Goal: Task Accomplishment & Management: Complete application form

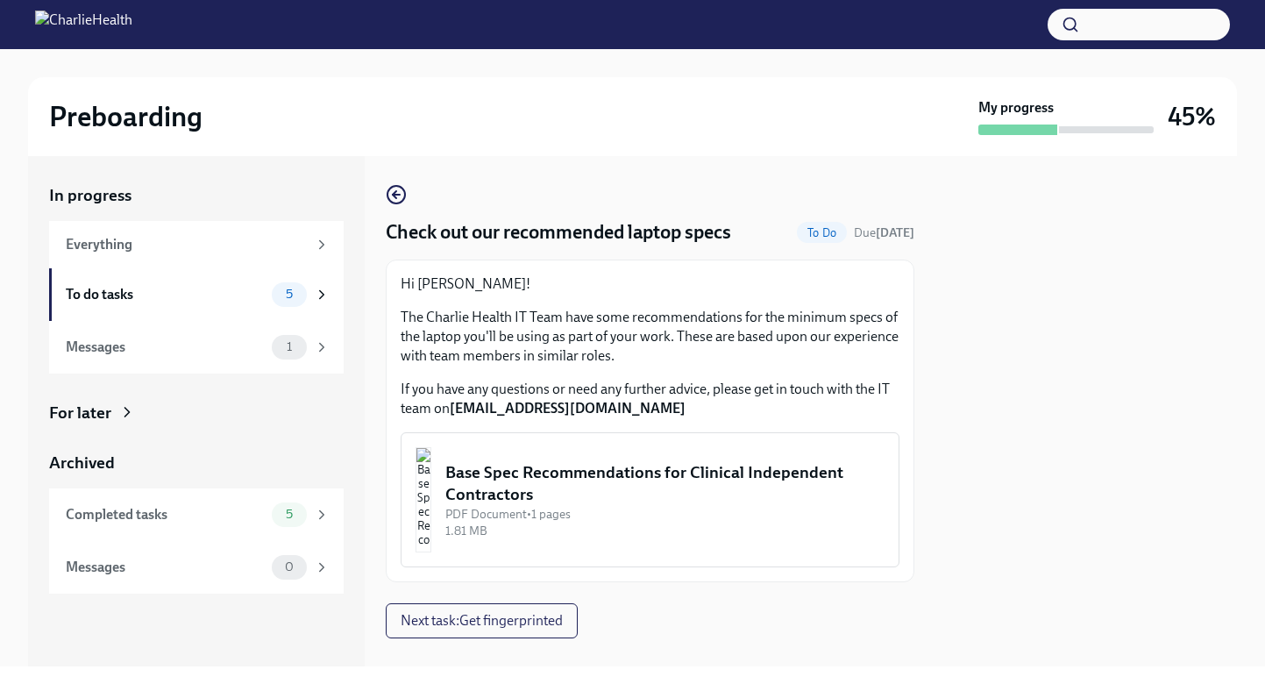
click at [431, 504] on img "button" at bounding box center [424, 499] width 16 height 105
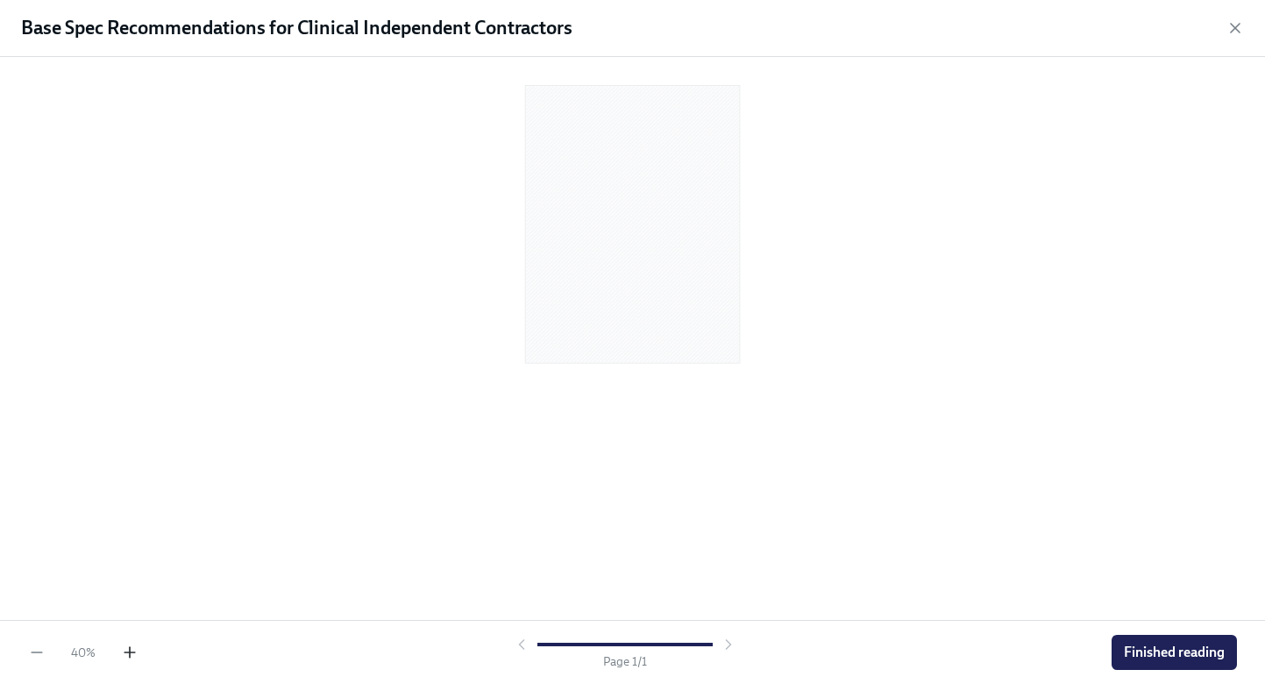
click at [137, 652] on icon "button" at bounding box center [130, 652] width 18 height 18
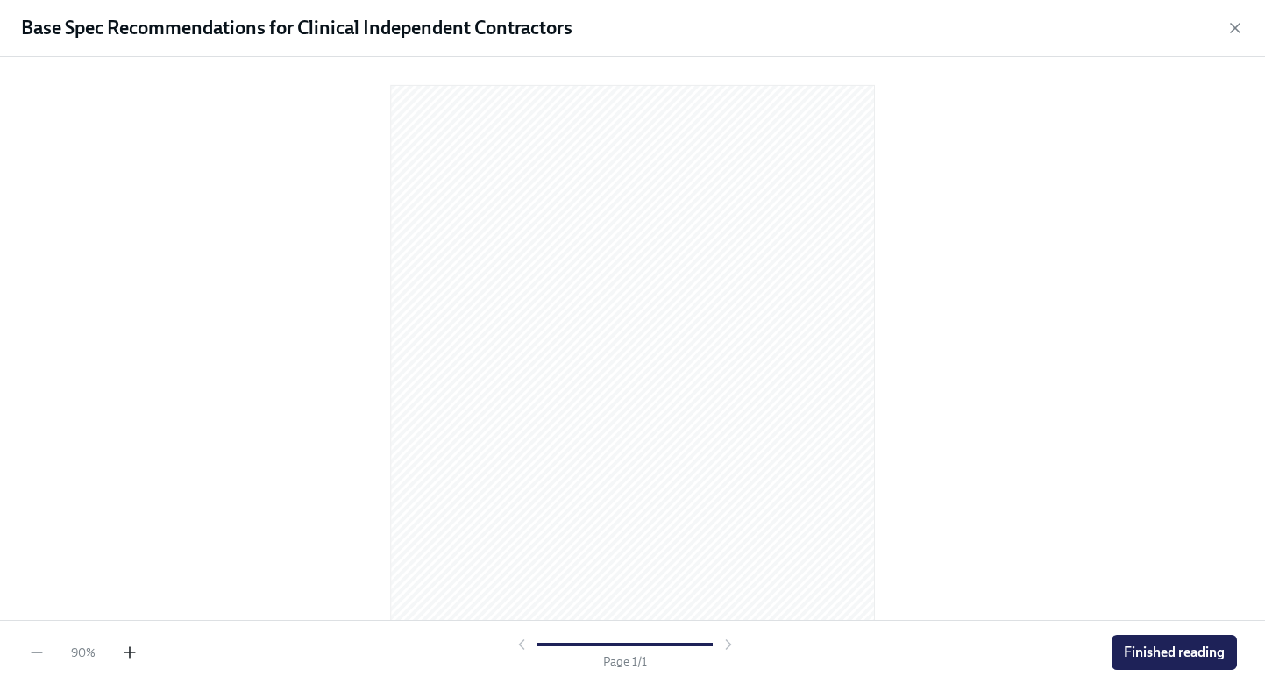
click at [137, 652] on icon "button" at bounding box center [130, 652] width 18 height 18
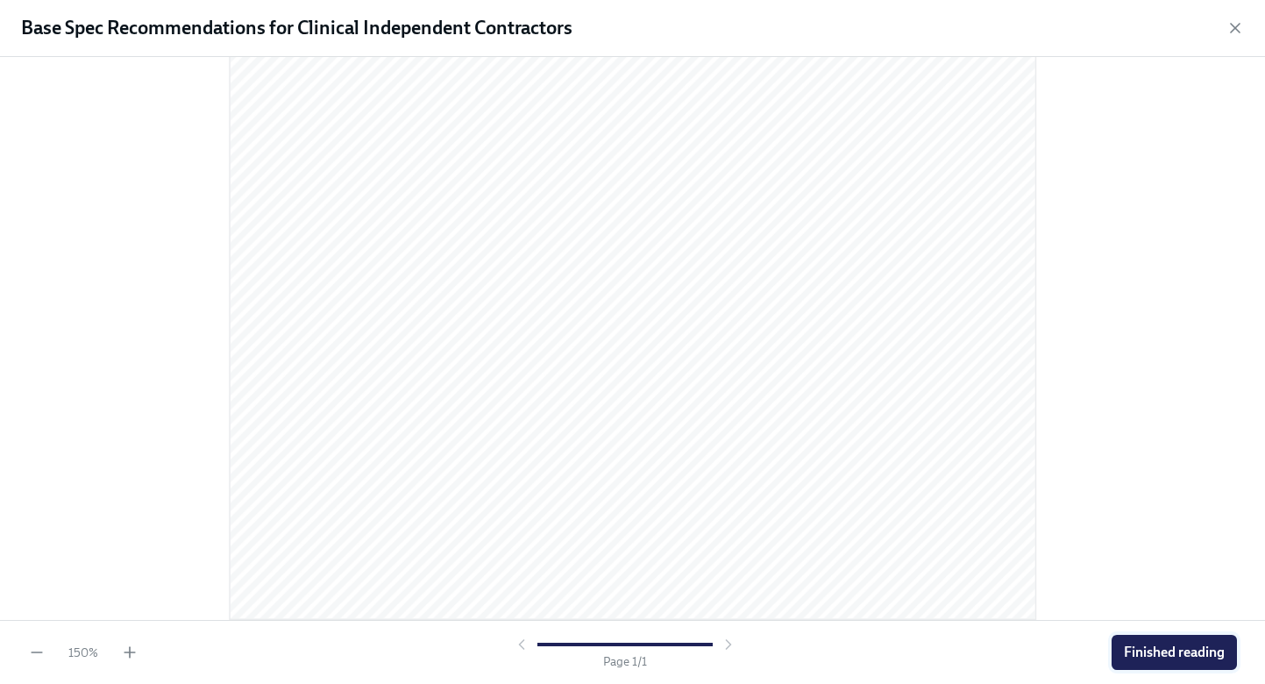
click at [1145, 651] on span "Finished reading" at bounding box center [1174, 652] width 101 height 18
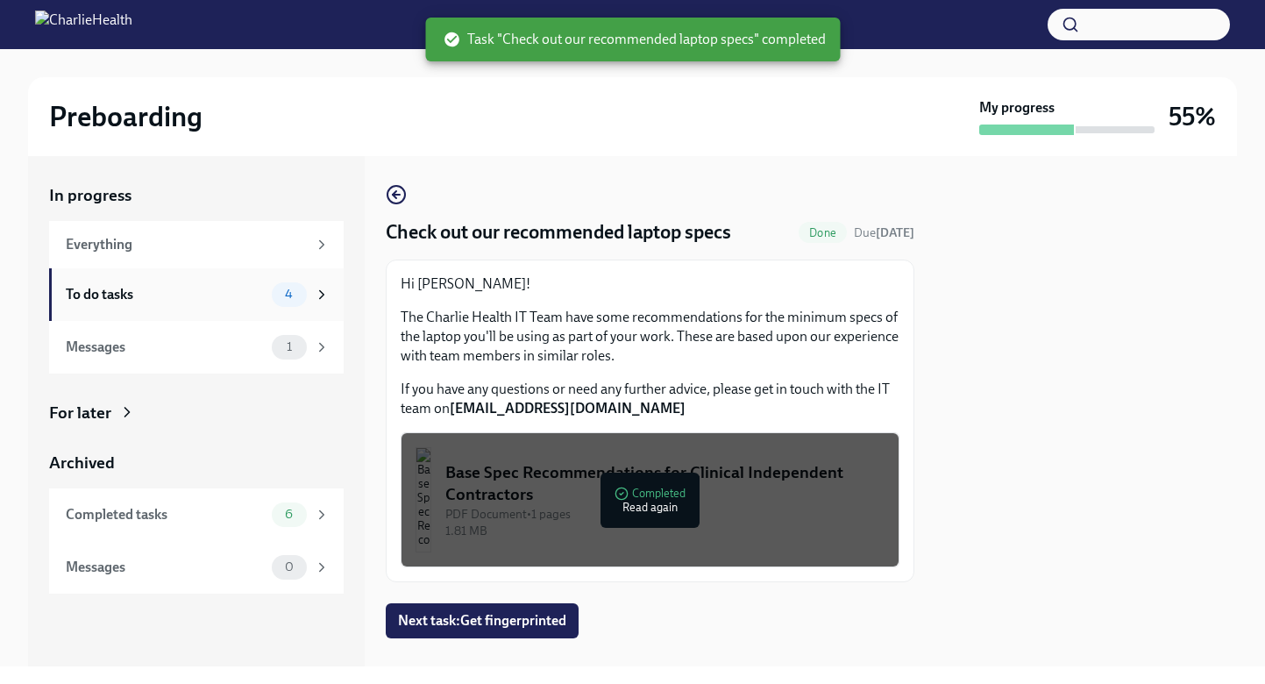
click at [167, 304] on div "To do tasks 4" at bounding box center [198, 294] width 264 height 25
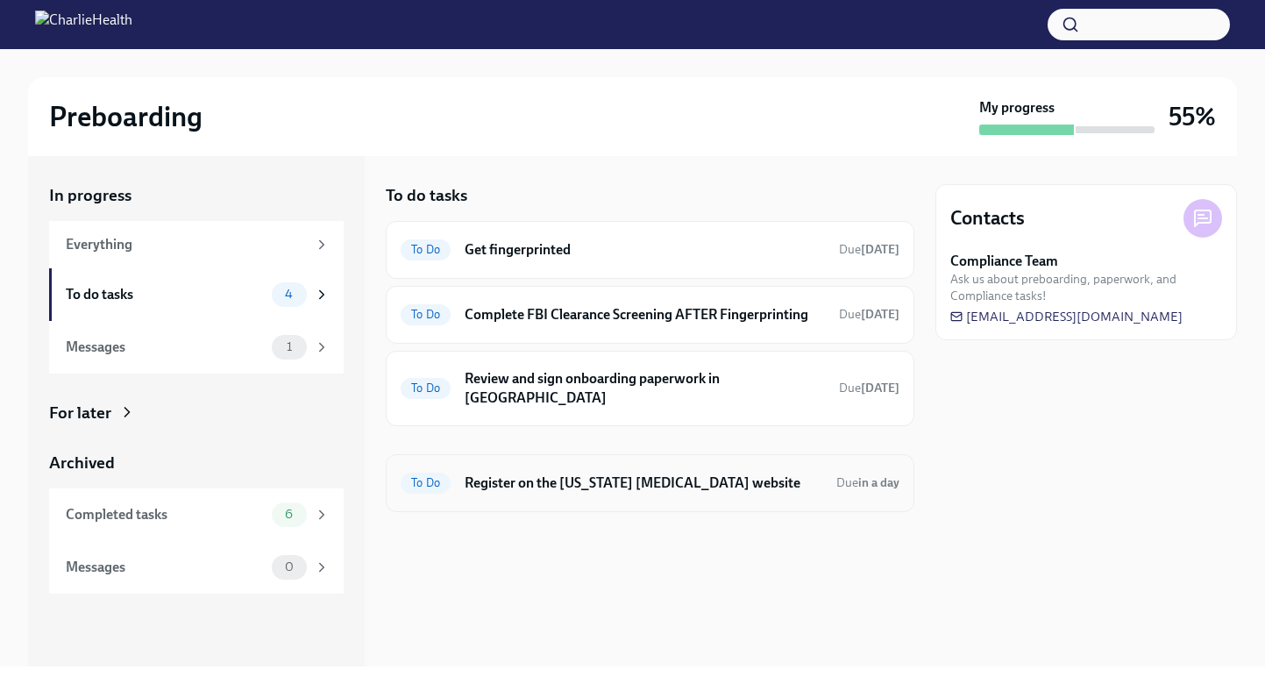
click at [621, 473] on h6 "Register on the [US_STATE] [MEDICAL_DATA] website" at bounding box center [644, 482] width 358 height 19
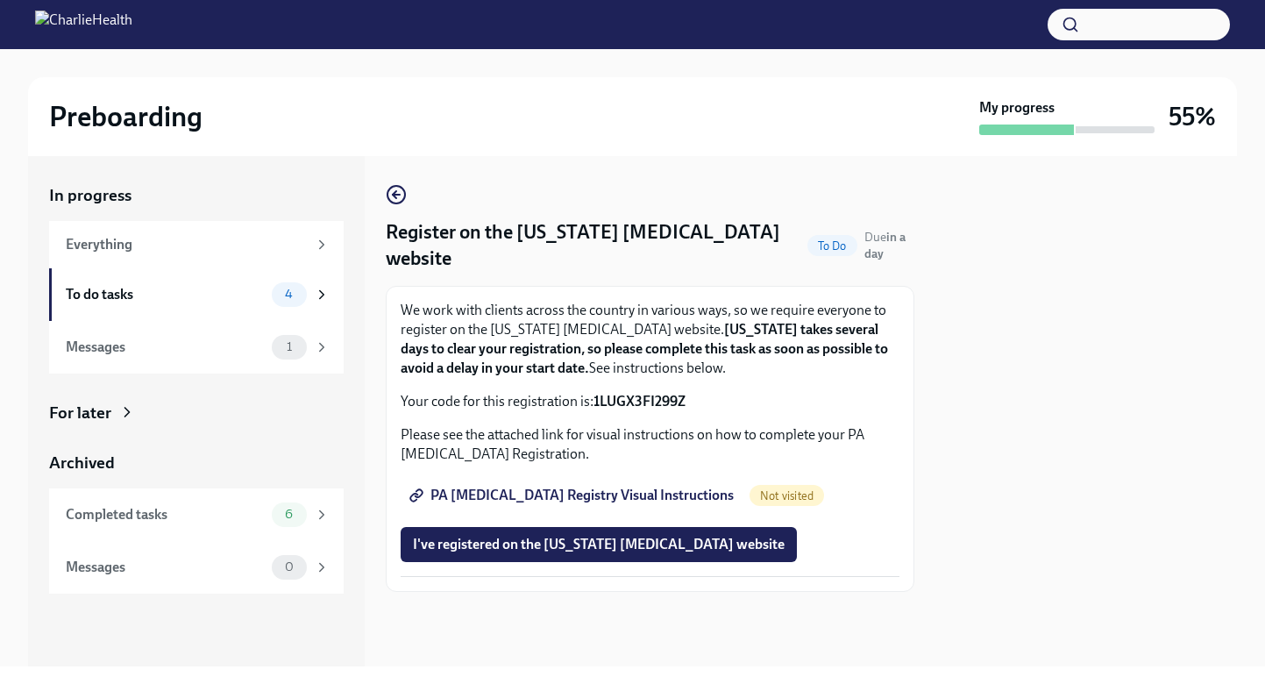
click at [588, 498] on span "PA [MEDICAL_DATA] Registry Visual Instructions" at bounding box center [573, 496] width 321 height 18
drag, startPoint x: 707, startPoint y: 402, endPoint x: 596, endPoint y: 401, distance: 110.5
click at [596, 401] on p "Your code for this registration is: 1LUGX3FI299Z" at bounding box center [650, 401] width 499 height 19
copy strong "1LUGX3FI299Z"
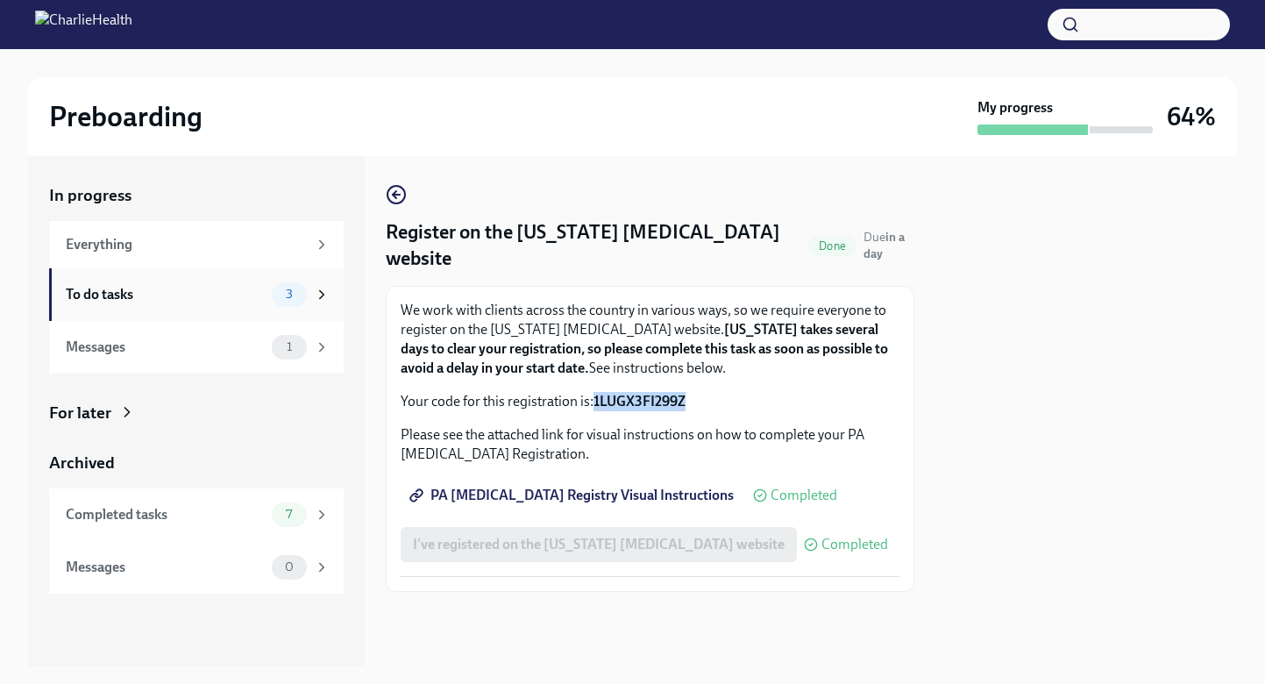
click at [192, 292] on div "To do tasks" at bounding box center [165, 294] width 199 height 19
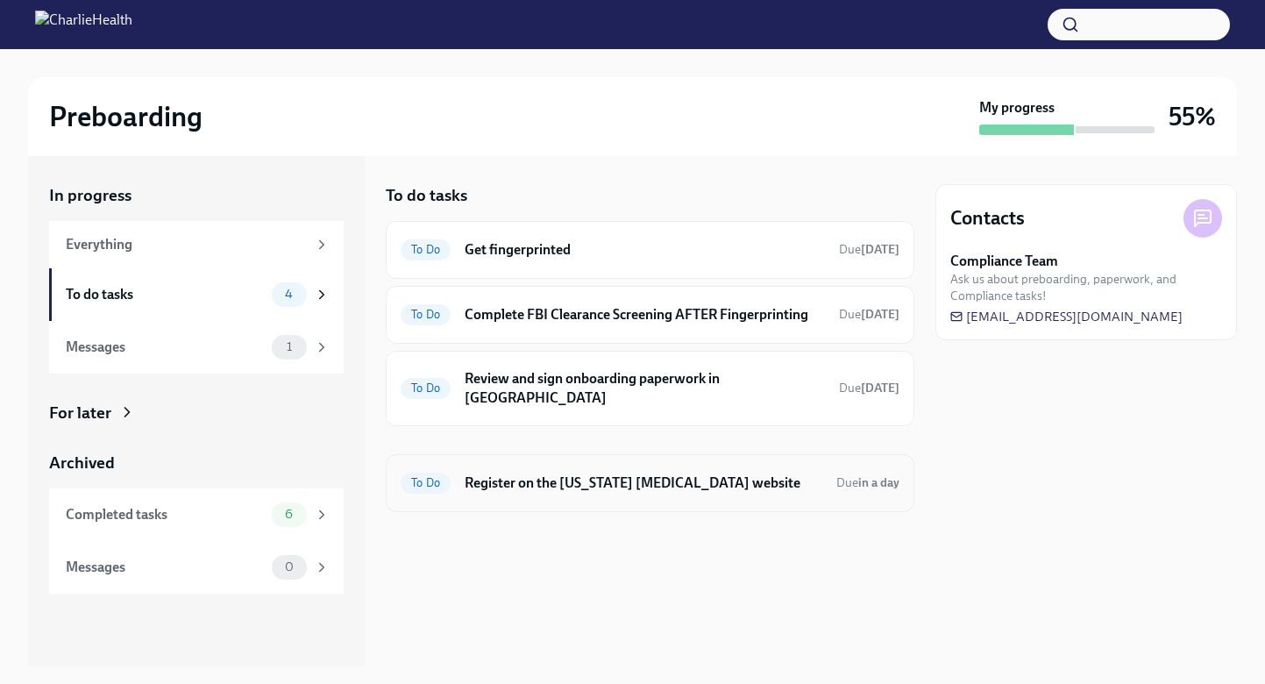
click at [644, 479] on div "To Do Register on the [US_STATE] [MEDICAL_DATA] website Due in a day" at bounding box center [650, 483] width 499 height 28
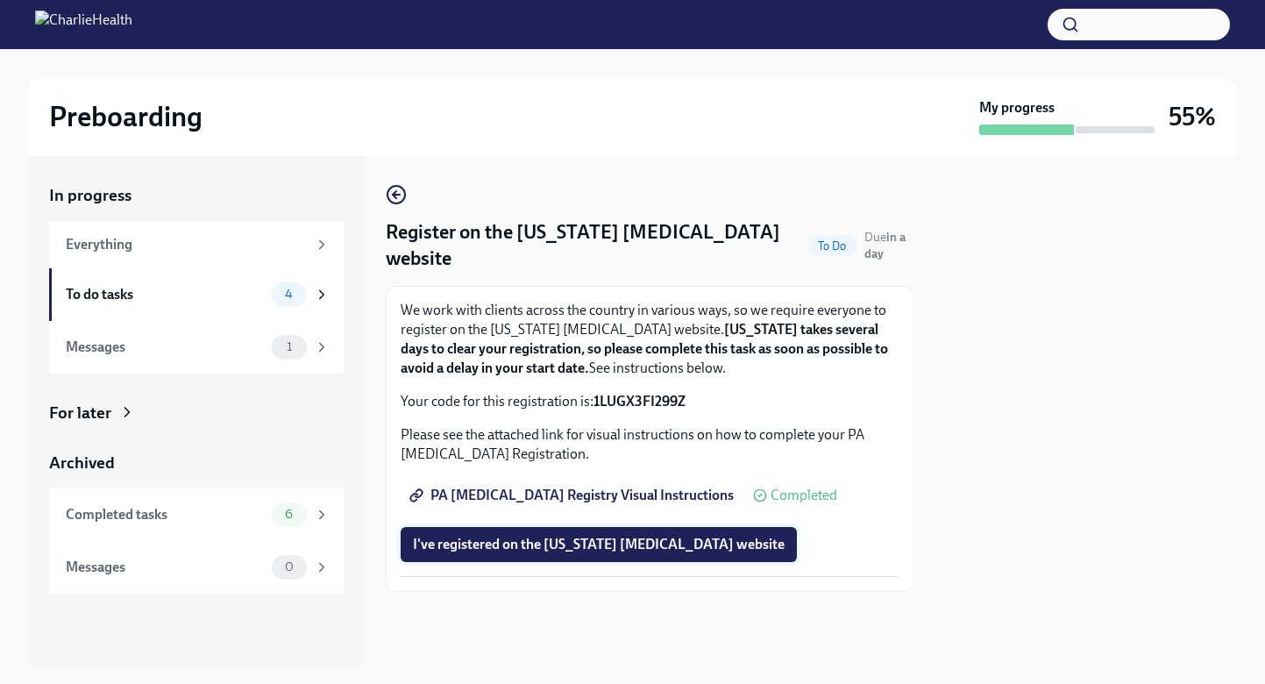
click at [601, 547] on span "I've registered on the [US_STATE] [MEDICAL_DATA] website" at bounding box center [599, 545] width 372 height 18
